Goal: Find specific page/section: Find specific page/section

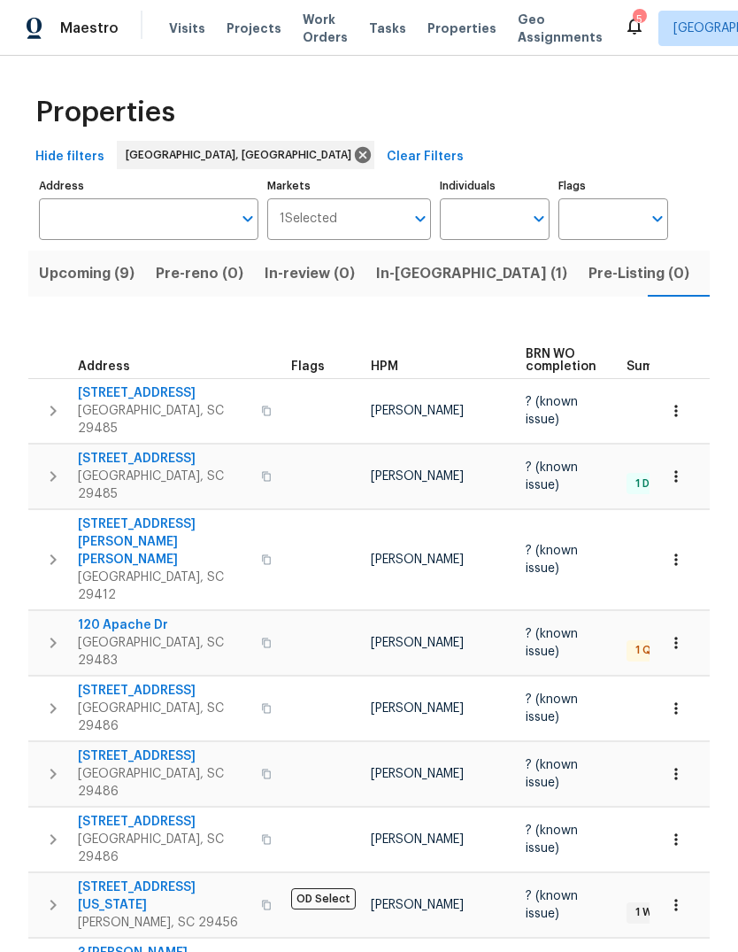
scroll to position [0, 31]
click at [680, 277] on span "Listed (6)" at bounding box center [713, 273] width 67 height 25
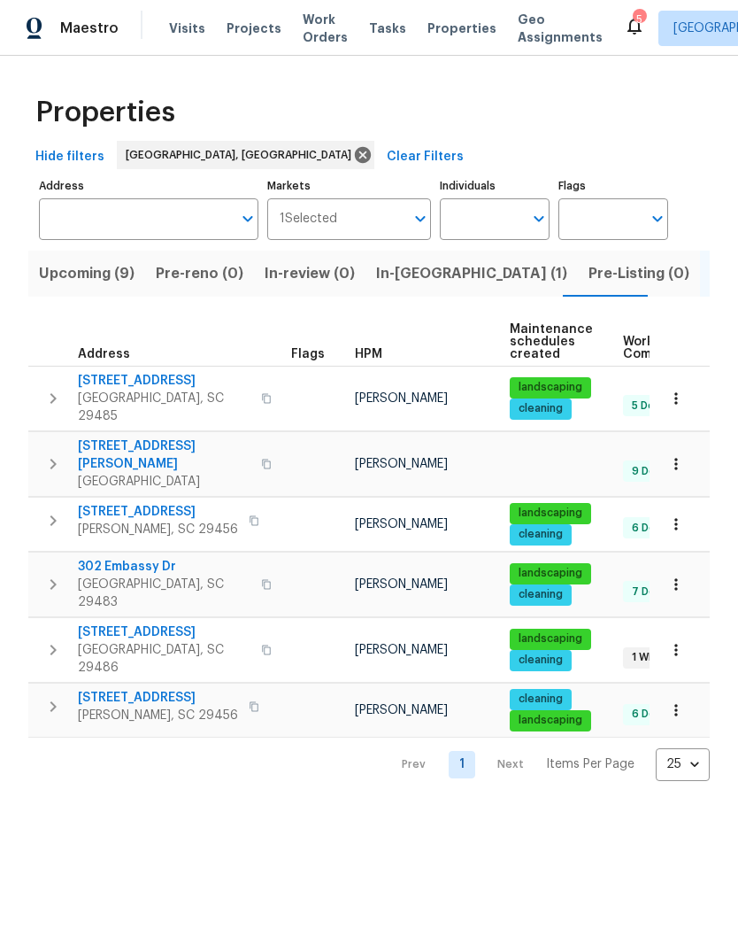
click at [65, 295] on button "Upcoming (9)" at bounding box center [86, 274] width 117 height 46
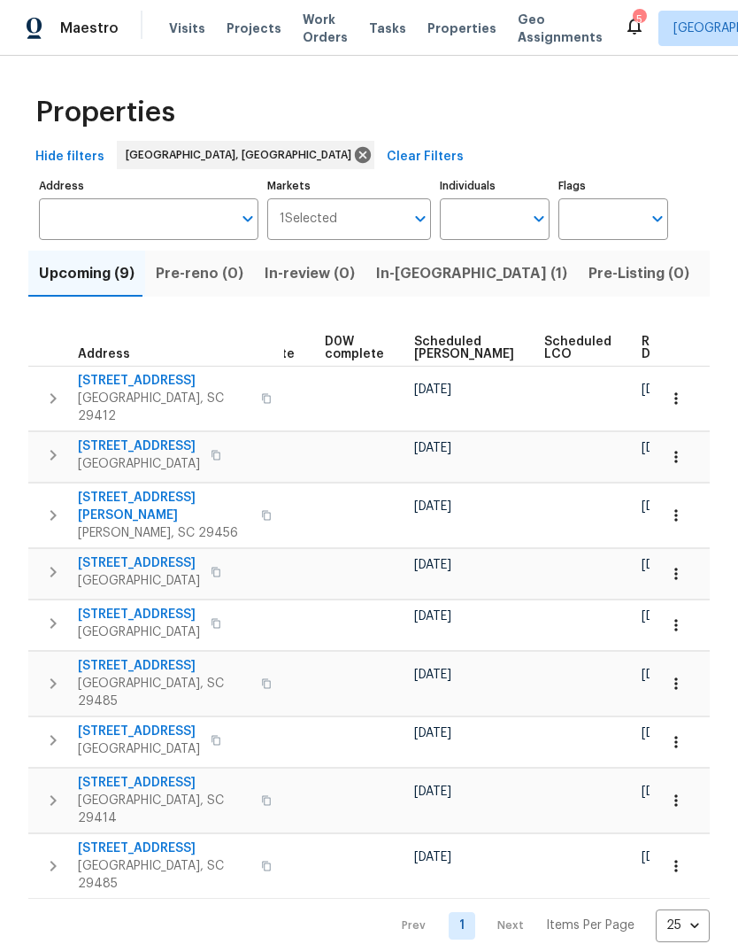
scroll to position [0, 462]
click at [644, 339] on span "Ready Date" at bounding box center [663, 348] width 39 height 25
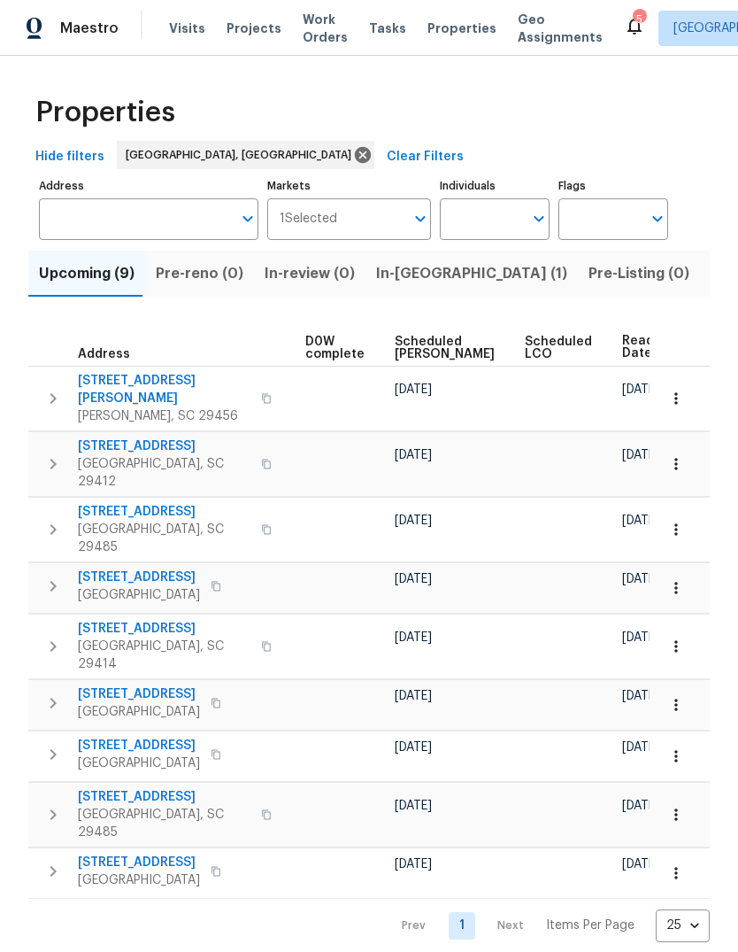
scroll to position [0, 483]
click at [623, 340] on span "Ready Date" at bounding box center [642, 347] width 39 height 25
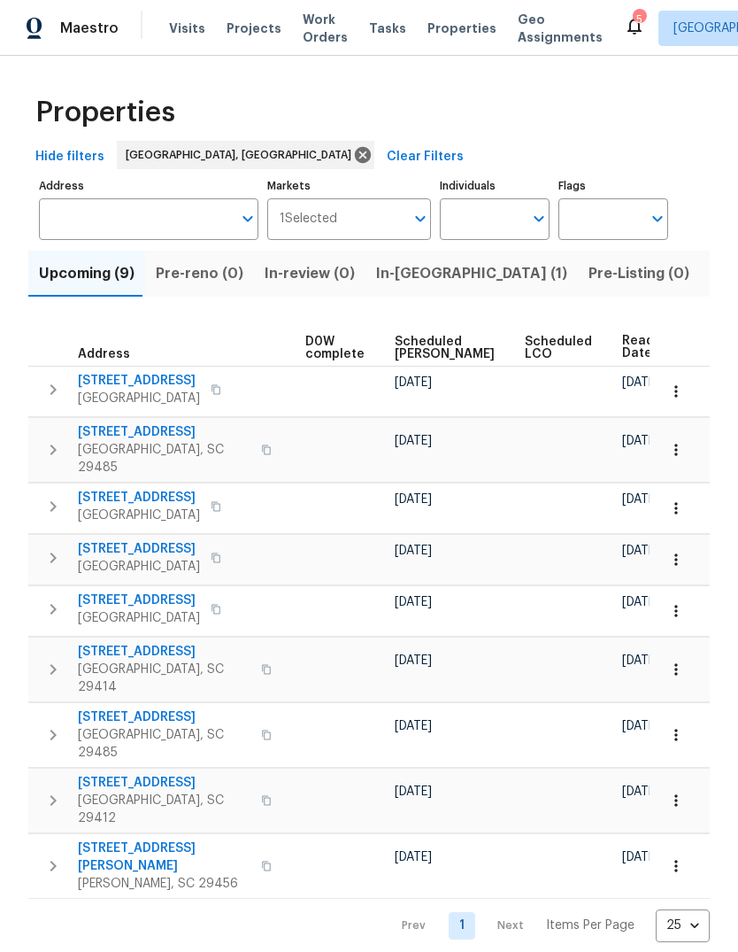
scroll to position [0, 483]
click at [623, 343] on span "Ready Date" at bounding box center [642, 347] width 39 height 25
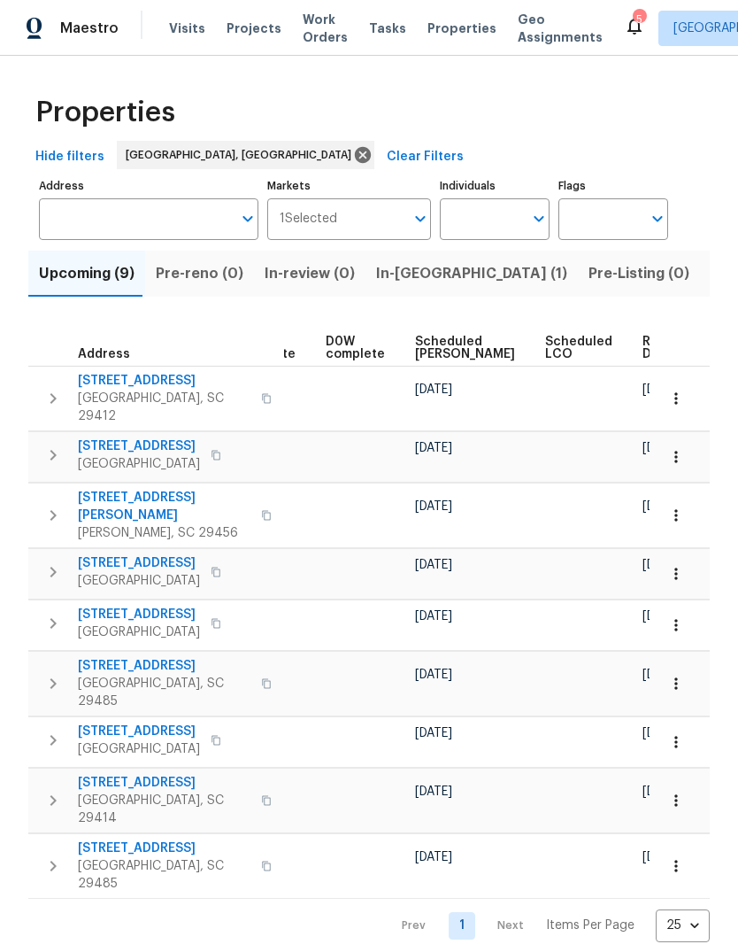
scroll to position [0, 462]
click at [644, 337] on span "Ready Date" at bounding box center [663, 348] width 39 height 25
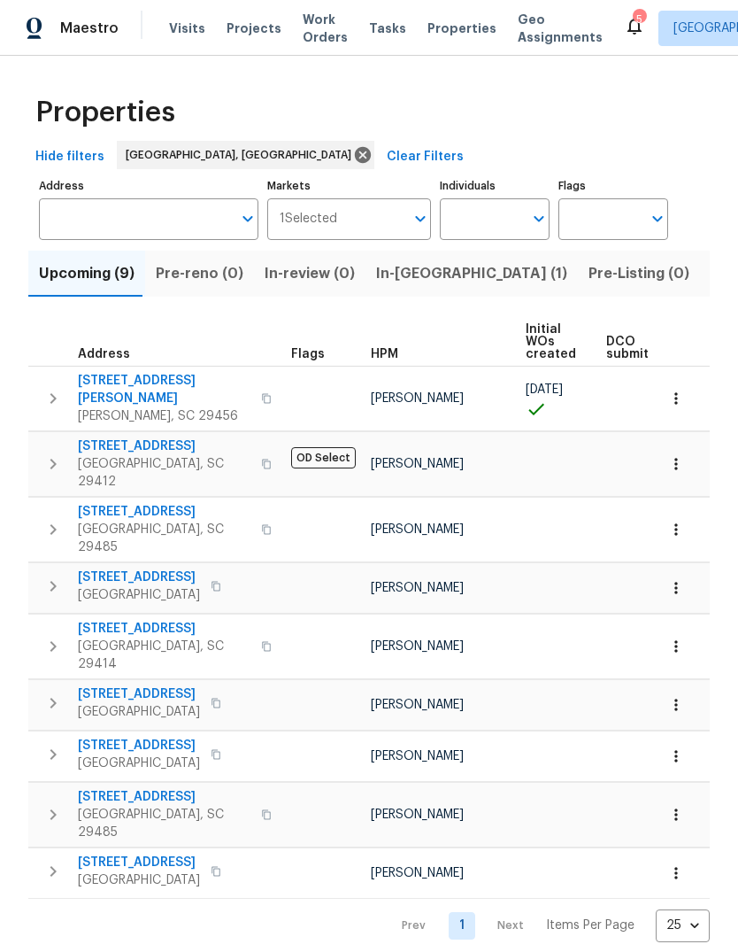
click at [124, 503] on span "[STREET_ADDRESS]" at bounding box center [164, 512] width 173 height 18
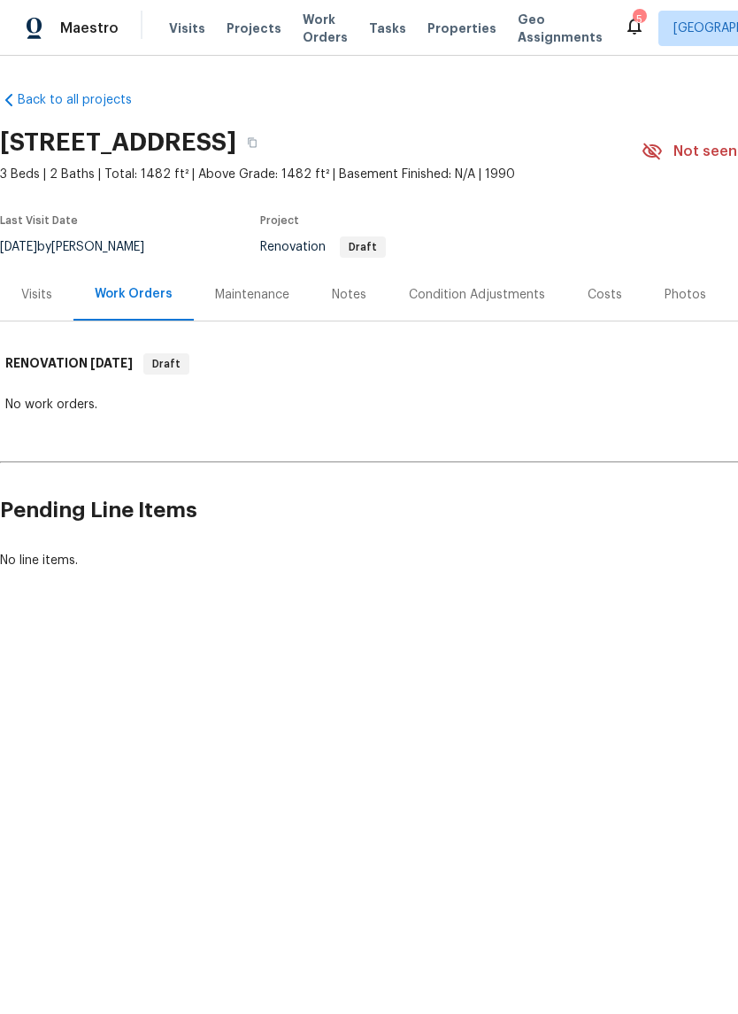
click at [596, 284] on div "Costs" at bounding box center [605, 294] width 77 height 52
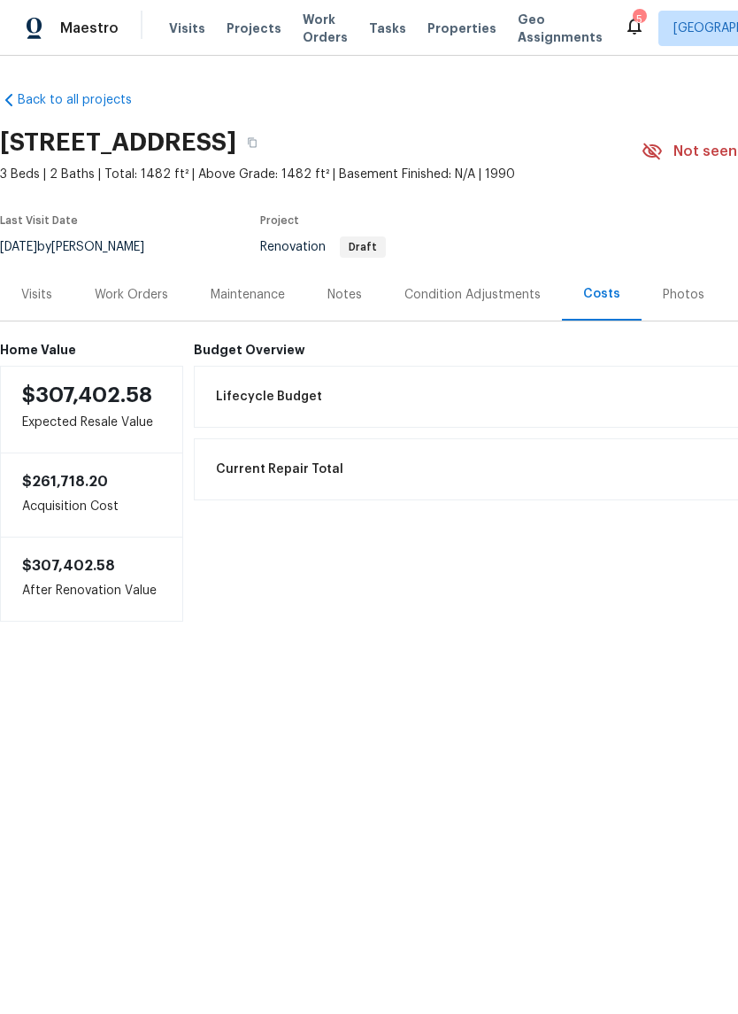
click at [116, 296] on div "Work Orders" at bounding box center [131, 295] width 73 height 18
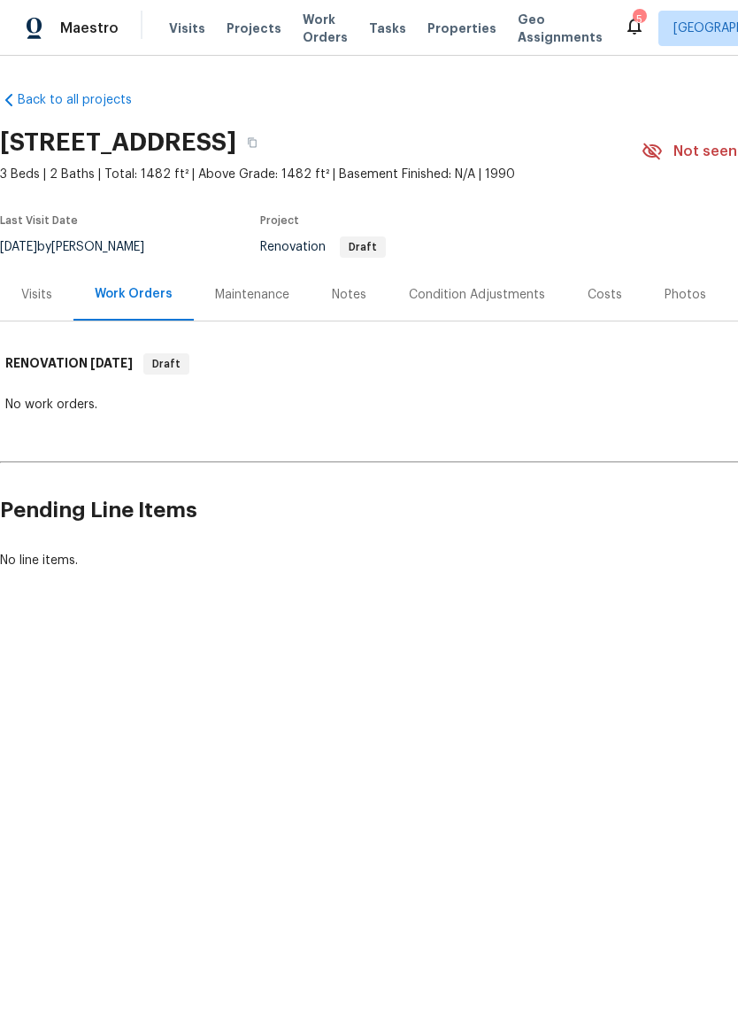
click at [435, 21] on span "Properties" at bounding box center [462, 28] width 69 height 18
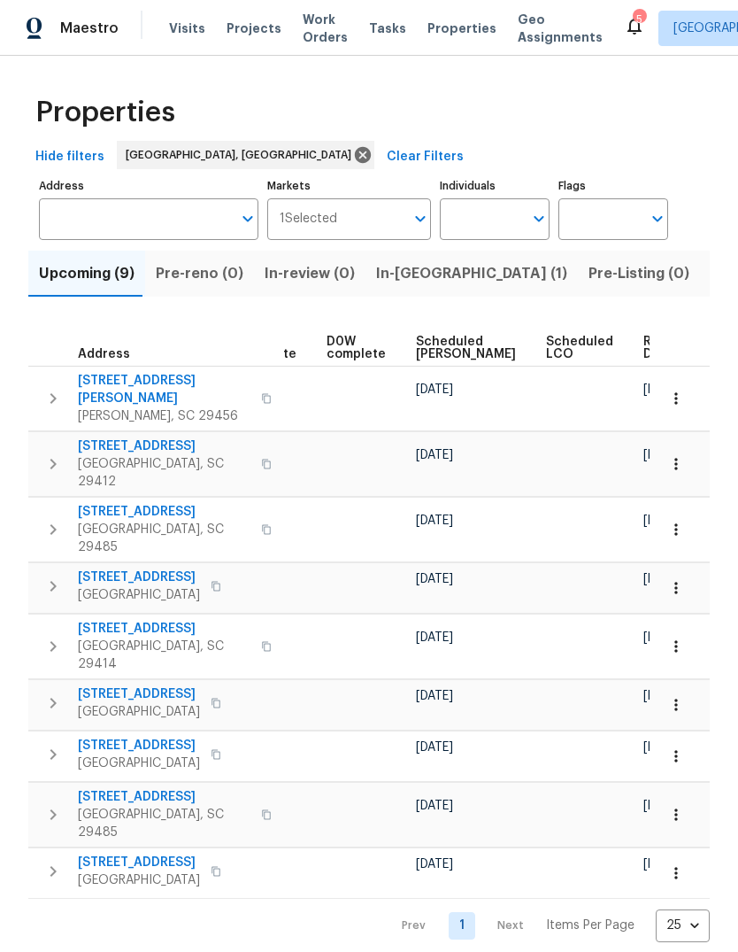
scroll to position [0, 462]
